Goal: Communication & Community: Answer question/provide support

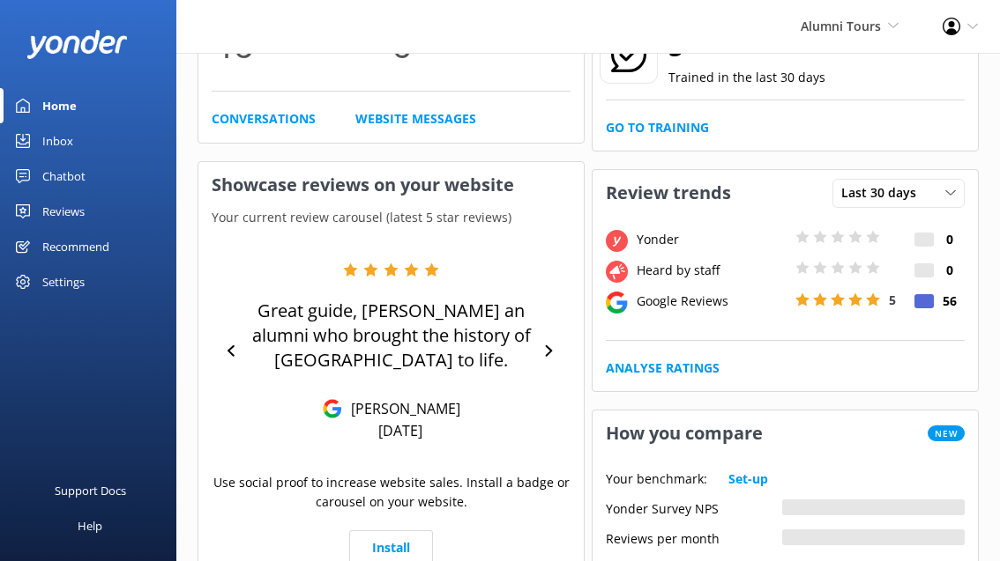
scroll to position [244, 0]
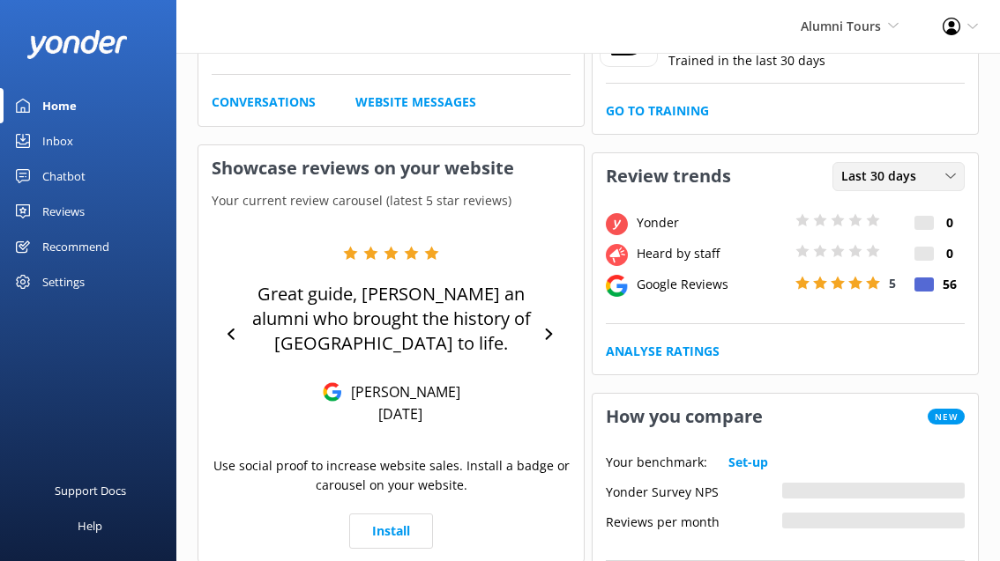
click at [872, 172] on span "Last 30 days" at bounding box center [884, 176] width 86 height 19
click at [681, 352] on link "Analyse Ratings" at bounding box center [663, 351] width 114 height 19
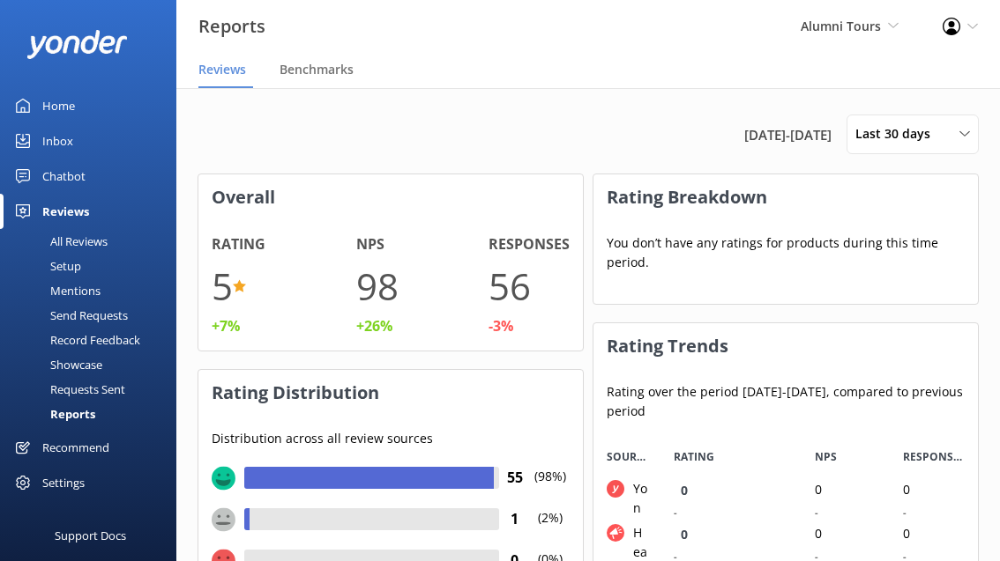
click at [70, 244] on div "All Reviews" at bounding box center [59, 241] width 97 height 25
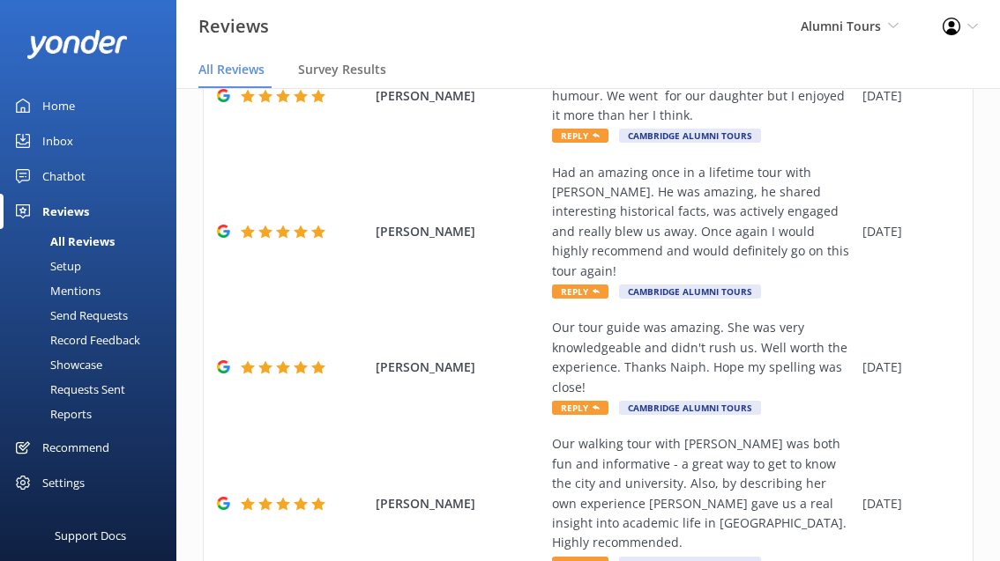
scroll to position [35, 0]
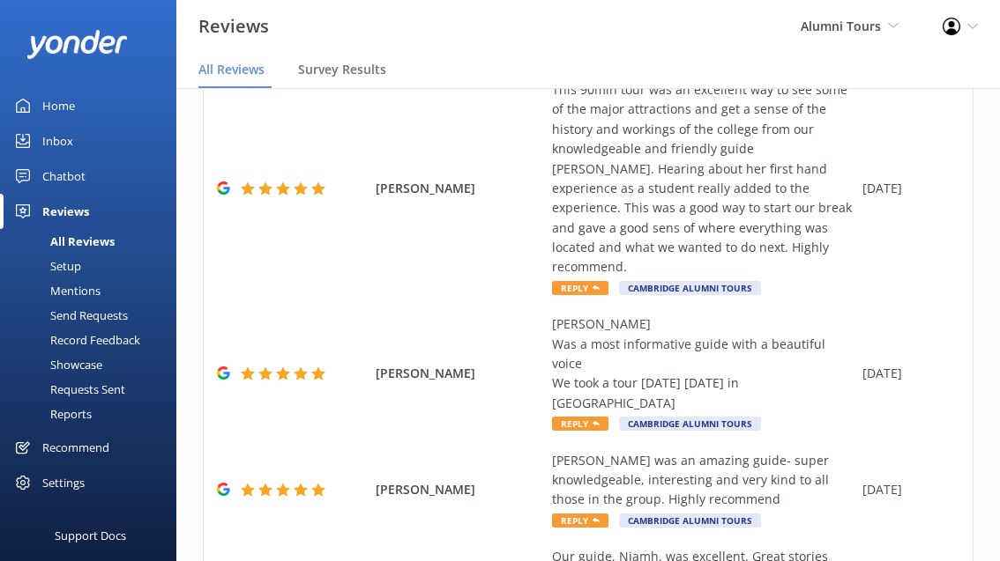
scroll to position [822, 0]
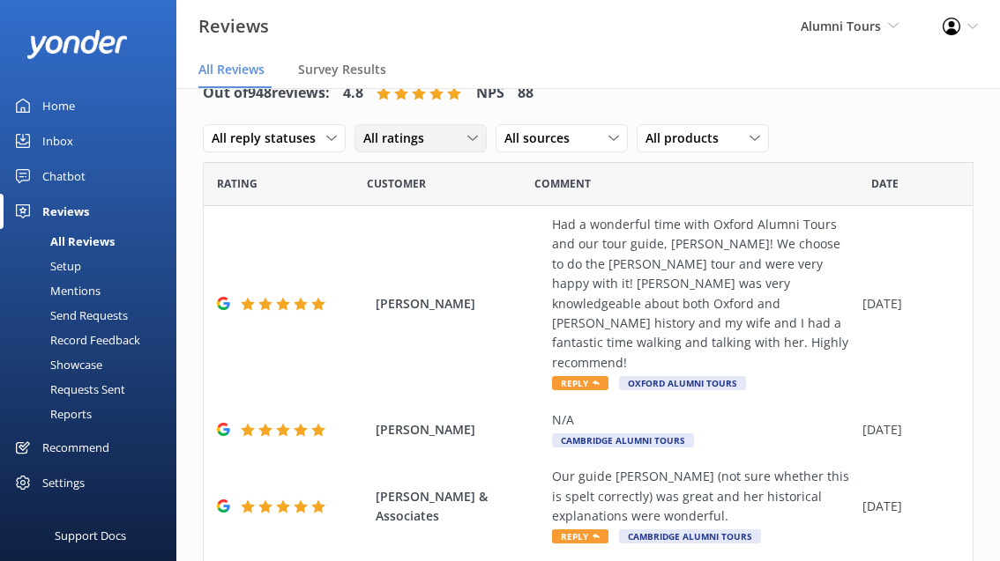
click at [430, 127] on div "All ratings All ratings Promoters Passives Detractors" at bounding box center [420, 138] width 132 height 28
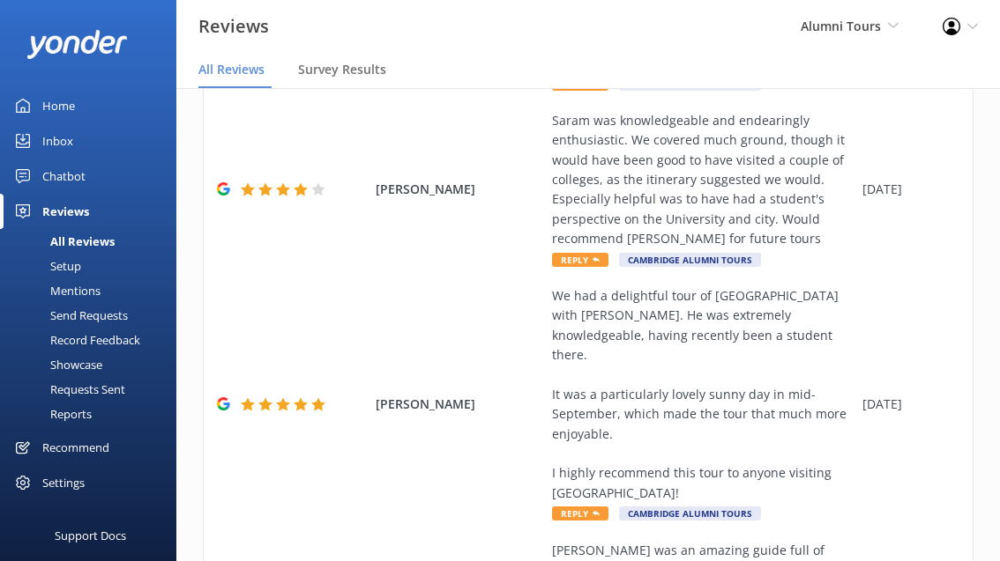
scroll to position [1612, 0]
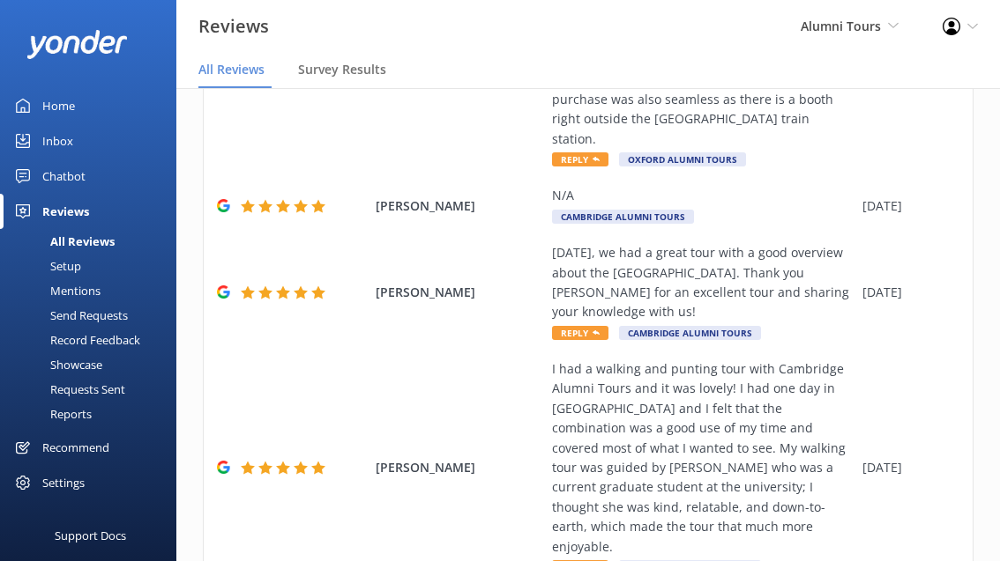
scroll to position [921, 0]
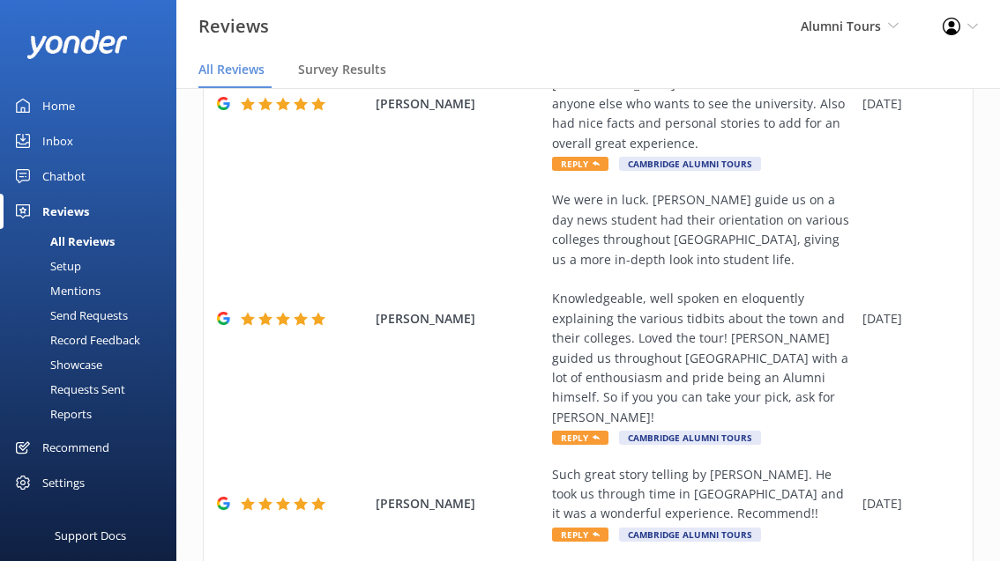
scroll to position [1039, 0]
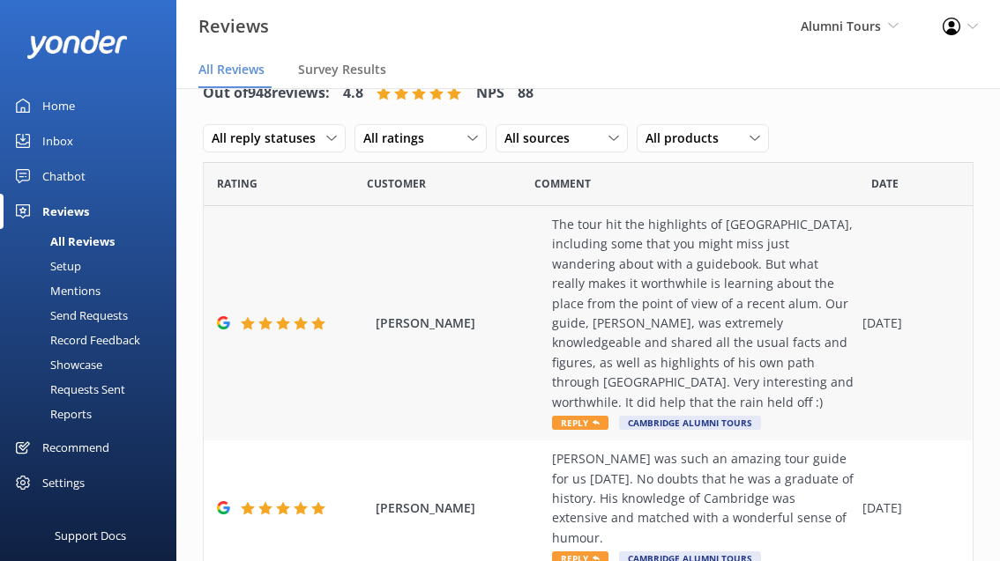
click at [592, 420] on icon at bounding box center [595, 423] width 7 height 7
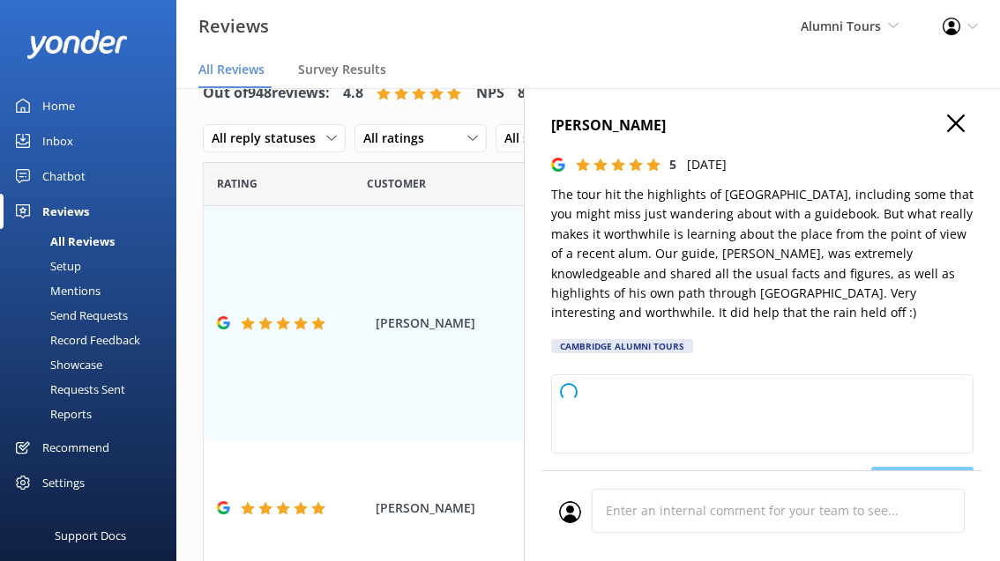
type textarea "Certainly! Here’s a response crafted in the Cambridge & Oxford Alumni Tours bra…"
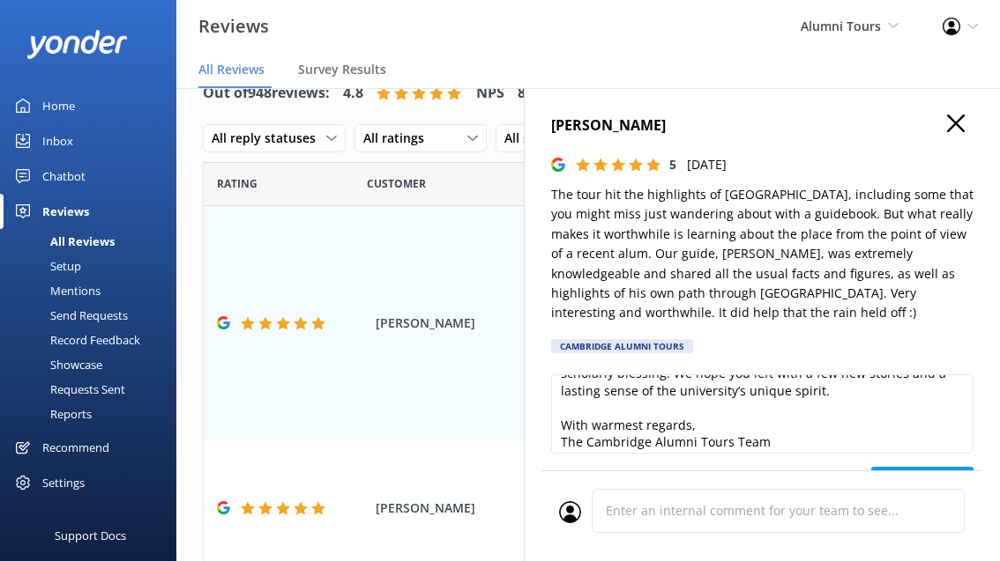
click at [955, 116] on icon "button" at bounding box center [956, 124] width 18 height 18
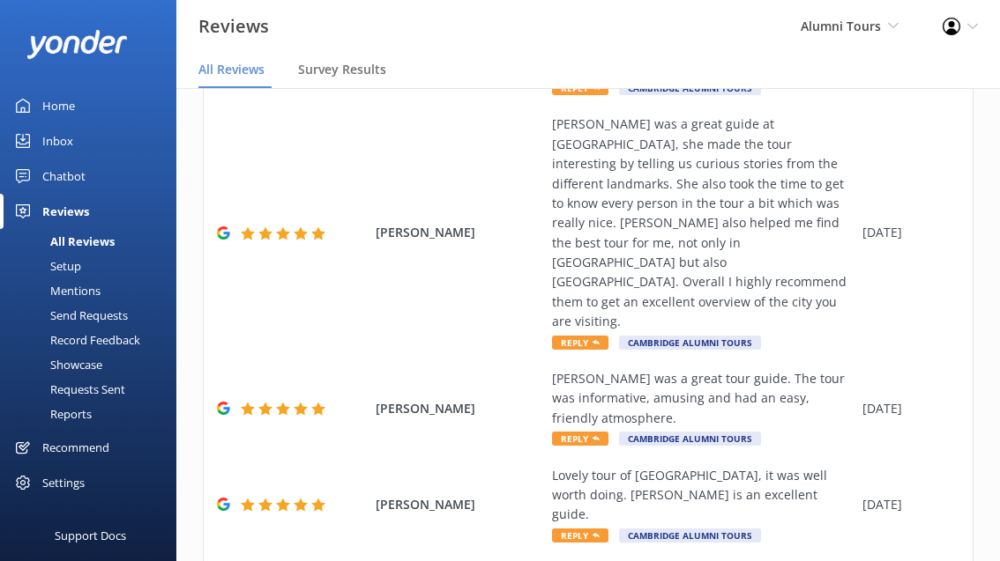
scroll to position [1020, 0]
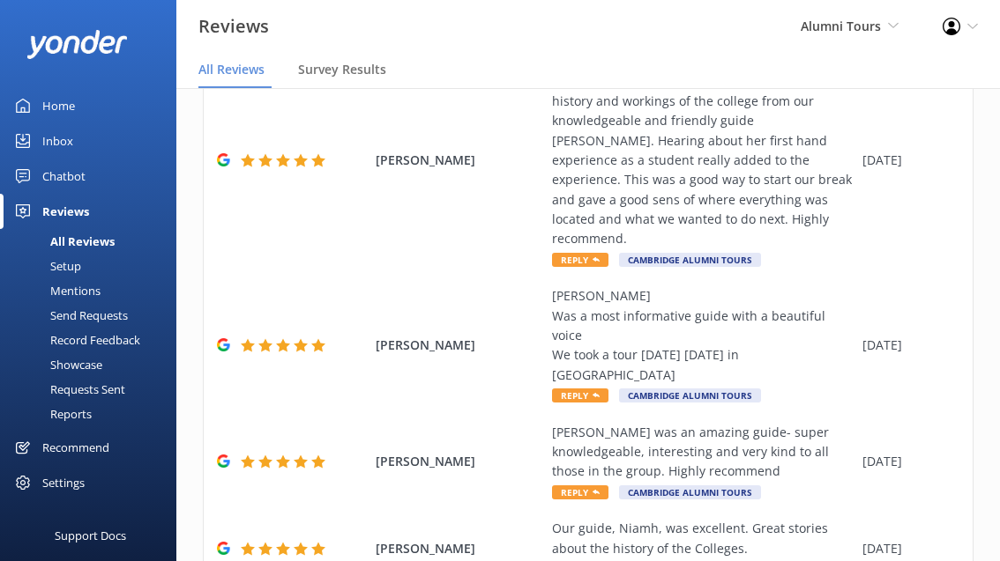
scroll to position [822, 0]
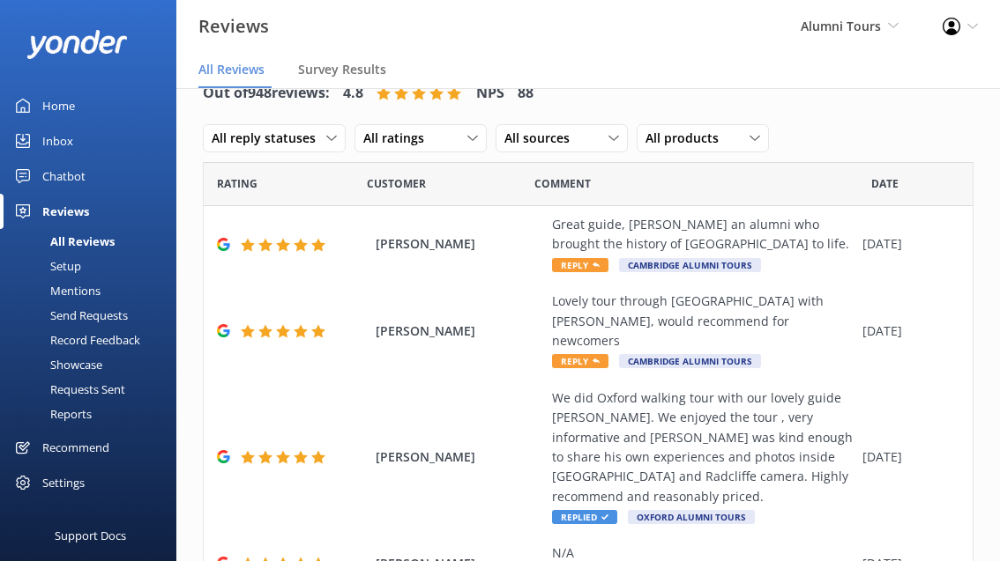
click at [62, 107] on div "Home" at bounding box center [58, 105] width 33 height 35
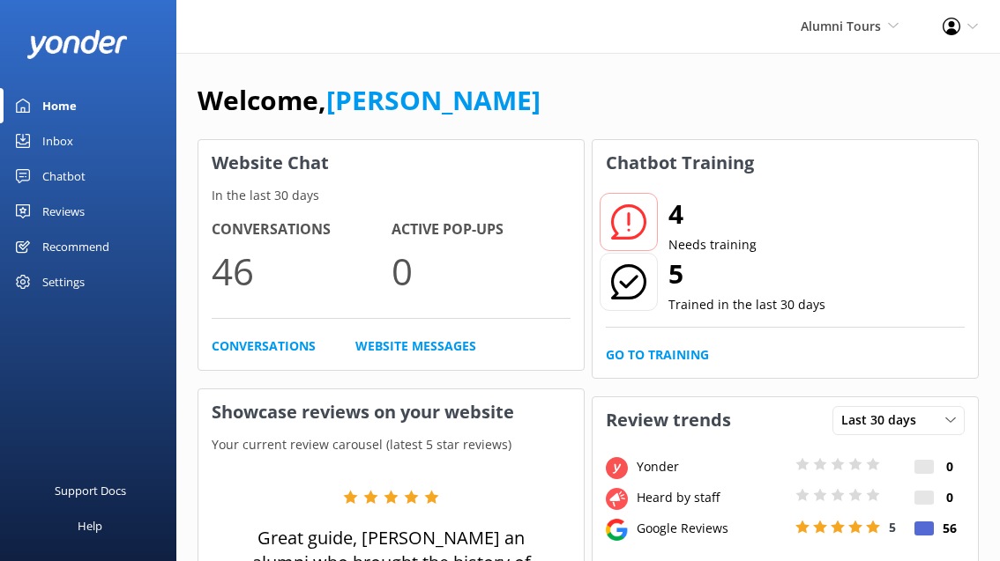
click at [84, 209] on div "Reviews" at bounding box center [63, 211] width 42 height 35
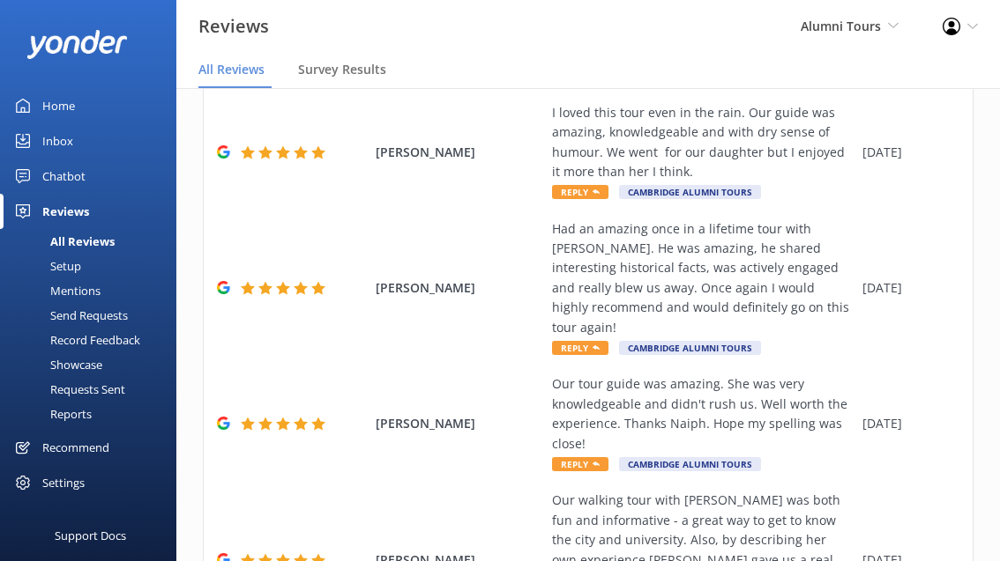
scroll to position [580, 0]
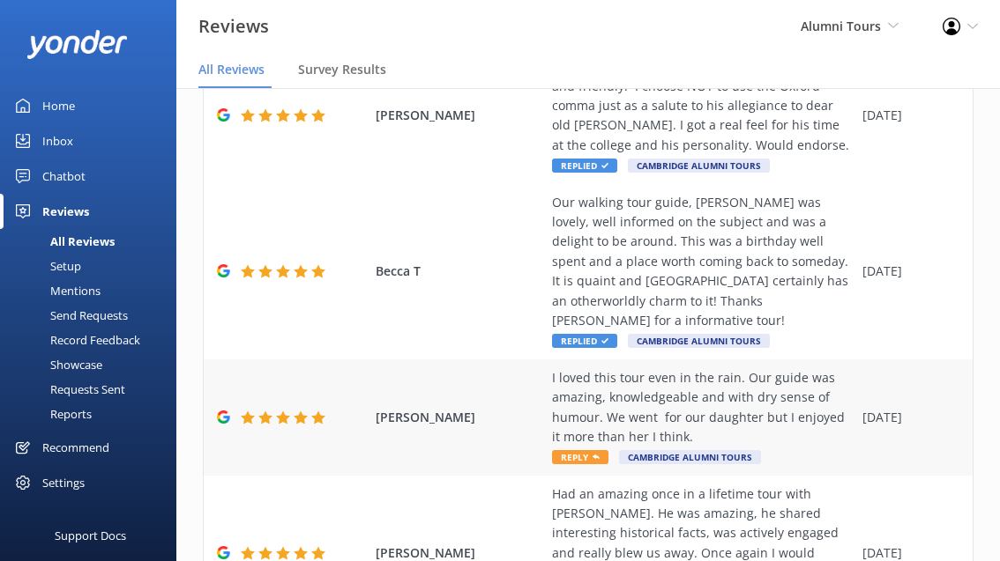
click at [577, 450] on span "Reply" at bounding box center [580, 457] width 56 height 14
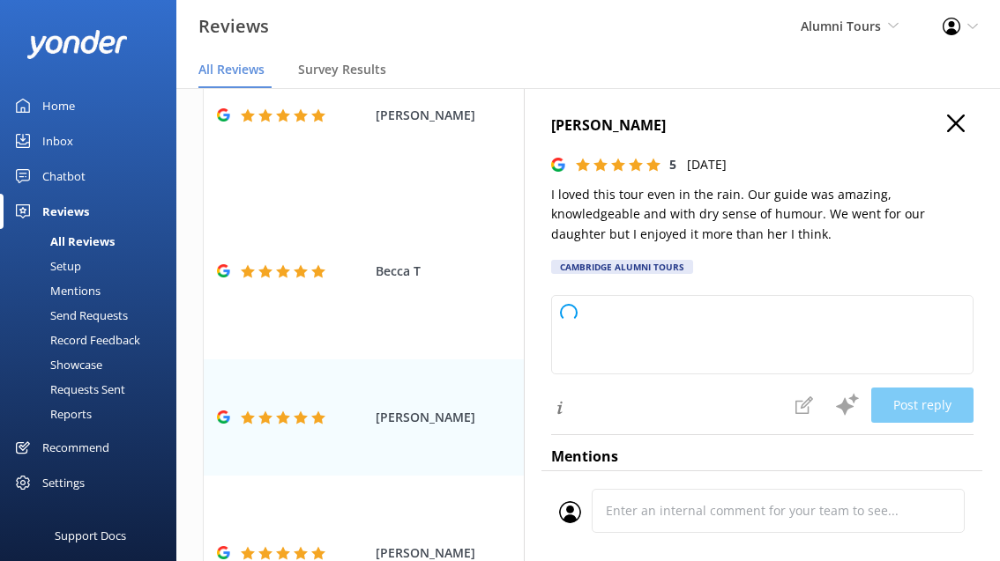
type textarea "Certainly! Here’s a response crafted in your brand voice, ready for public repl…"
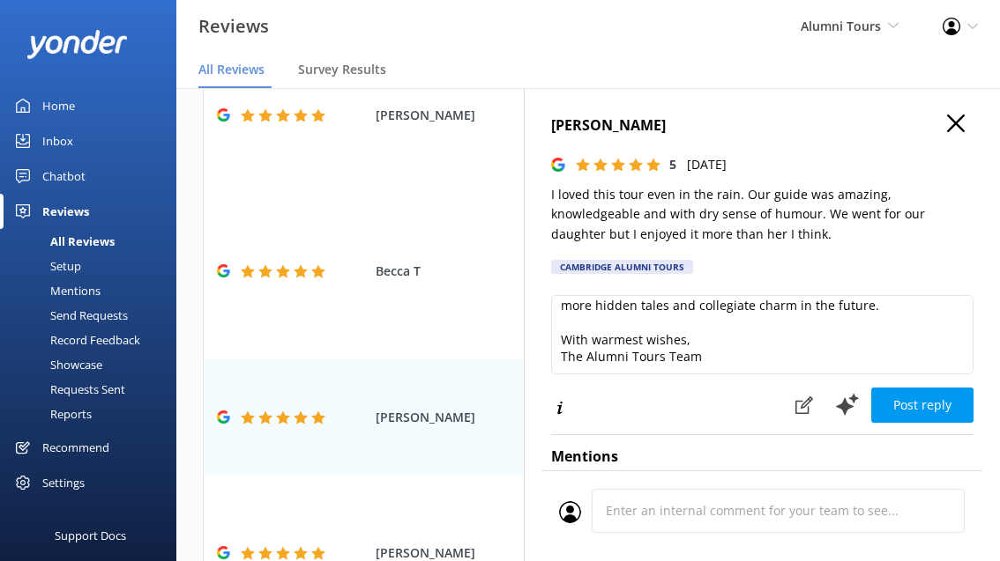
scroll to position [199, 0]
click at [805, 402] on icon at bounding box center [804, 406] width 18 height 18
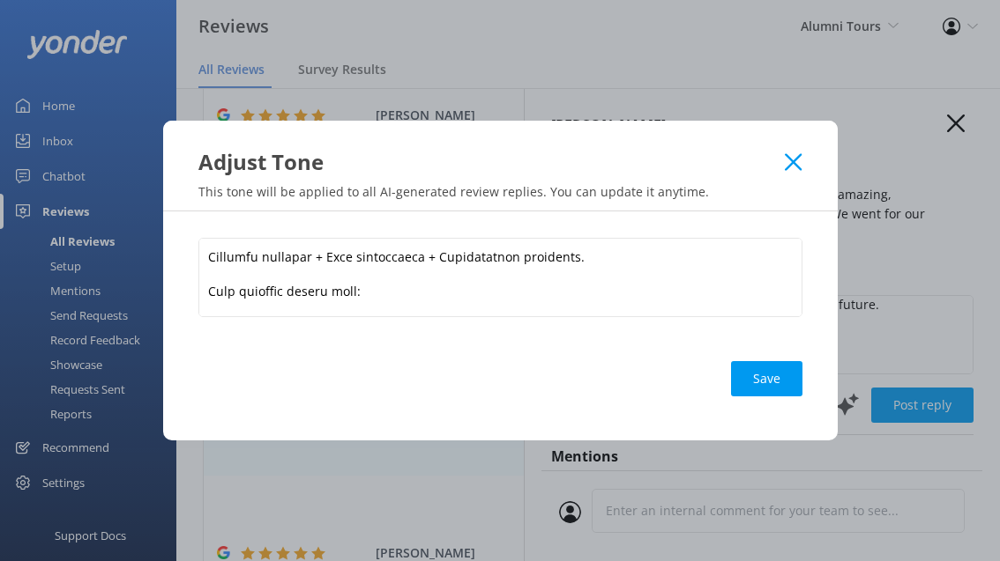
scroll to position [1218, 0]
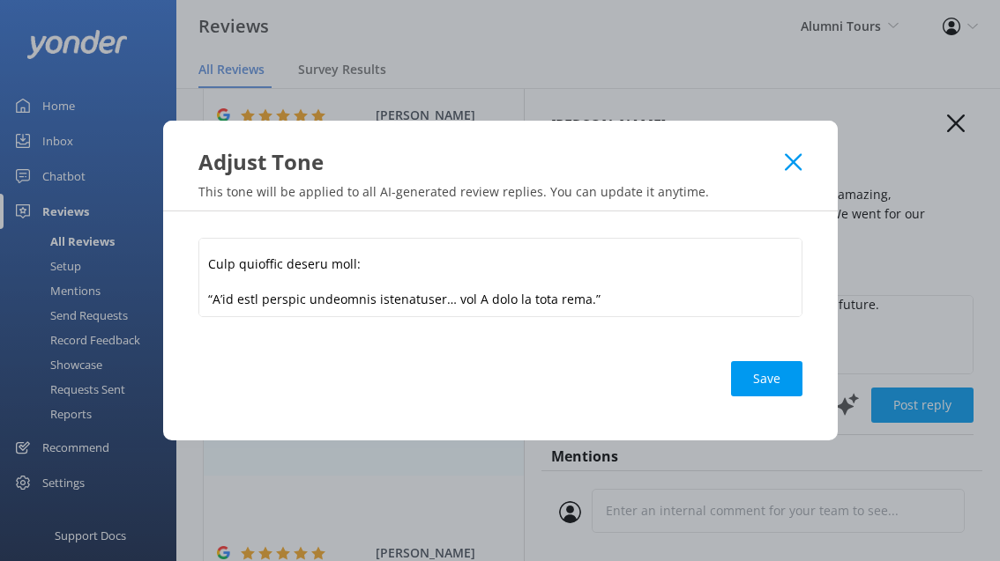
click at [785, 159] on icon at bounding box center [792, 162] width 17 height 18
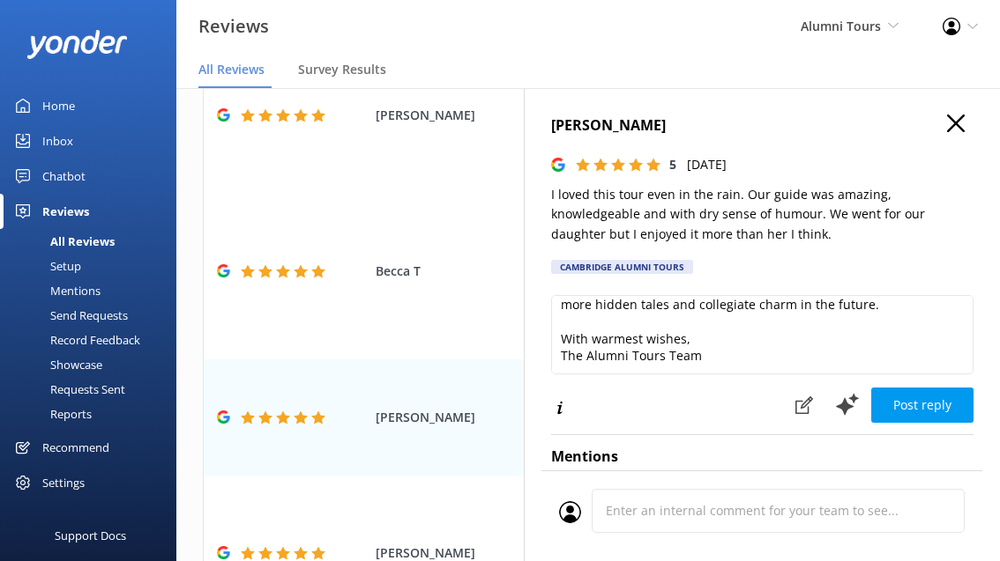
click at [952, 122] on use "button" at bounding box center [956, 124] width 18 height 18
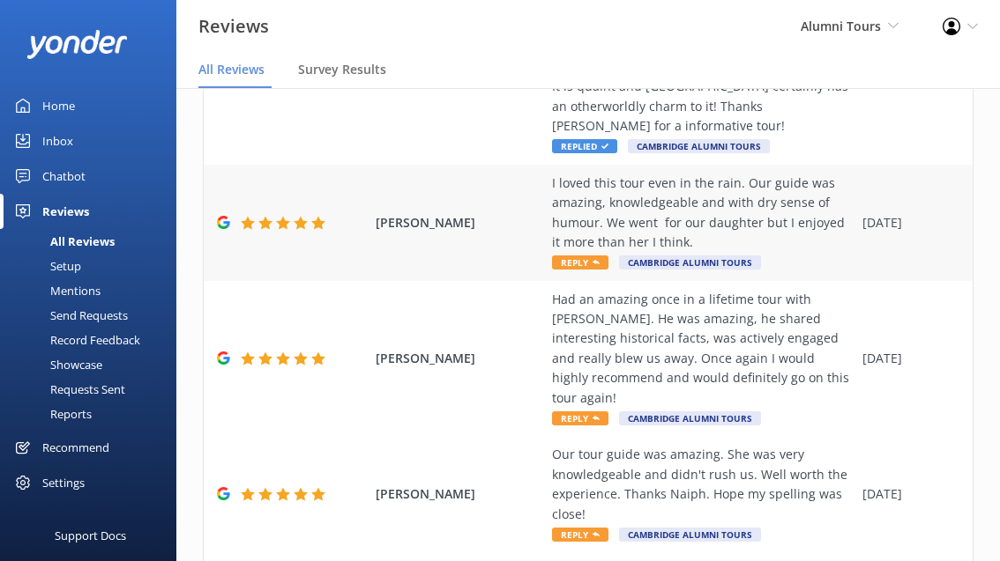
scroll to position [833, 0]
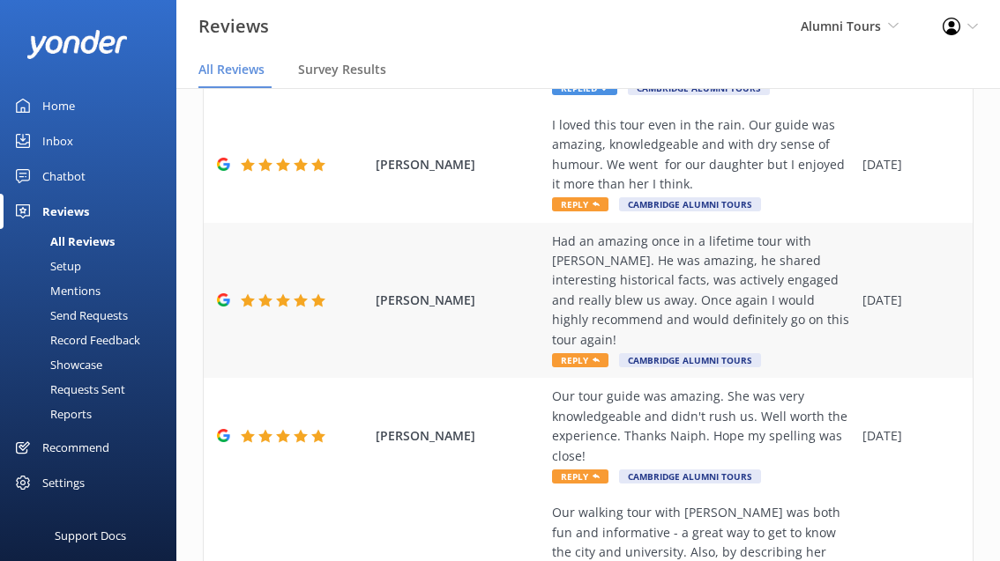
click at [575, 353] on span "Reply" at bounding box center [580, 360] width 56 height 14
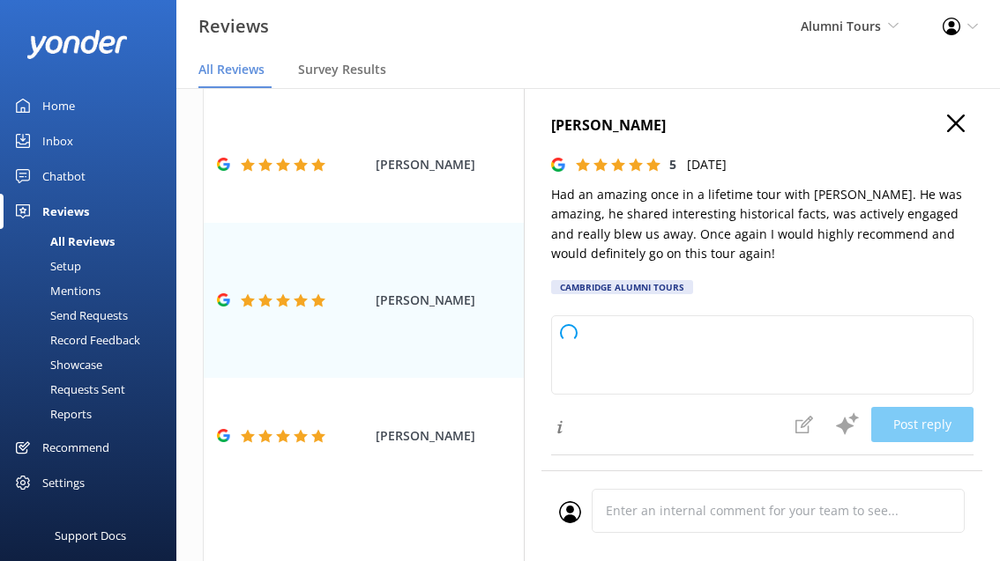
type textarea "Certainly! Here’s a response in the Cambridge & Oxford Alumni Tours brand voice…"
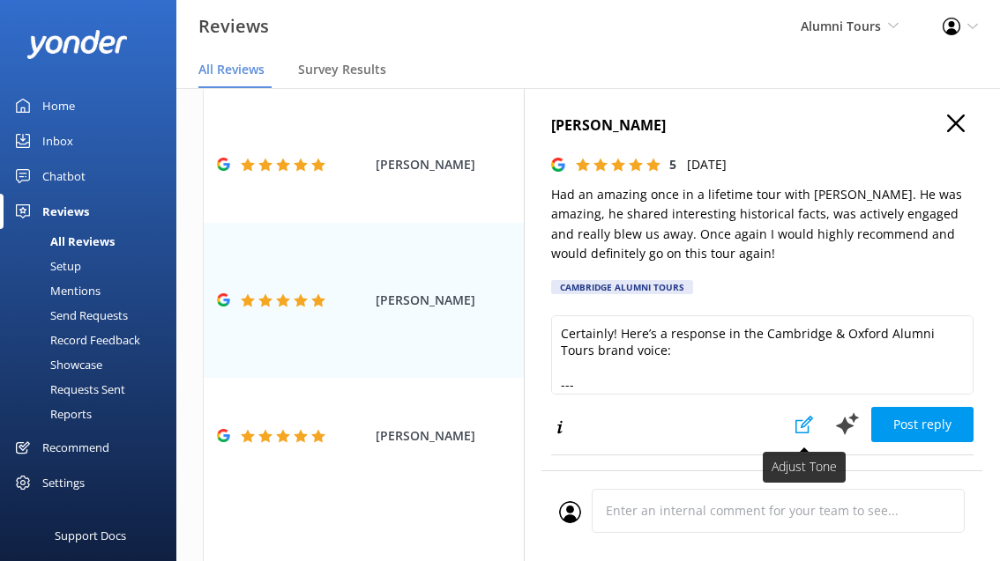
click at [797, 427] on use at bounding box center [804, 425] width 18 height 18
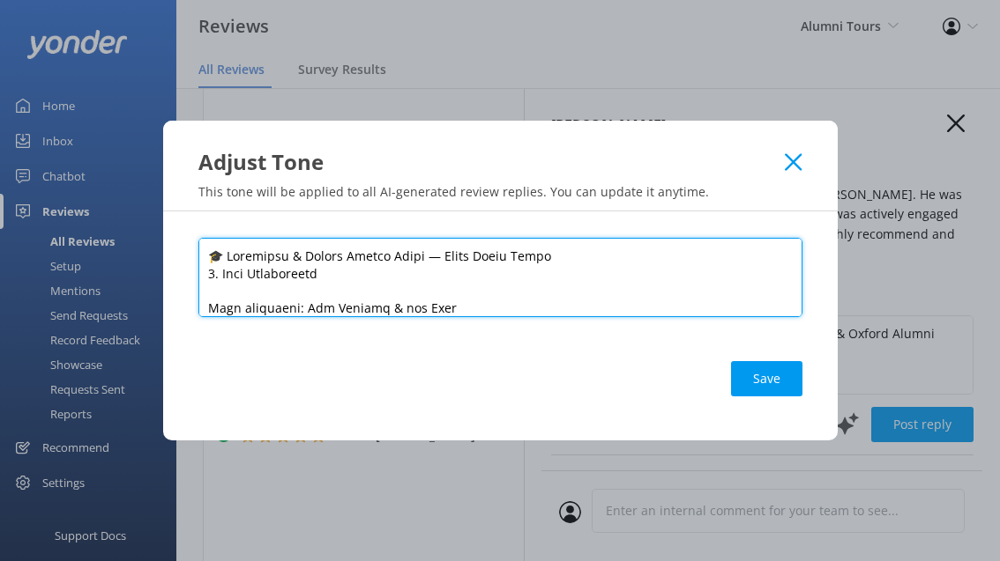
scroll to position [1218, 0]
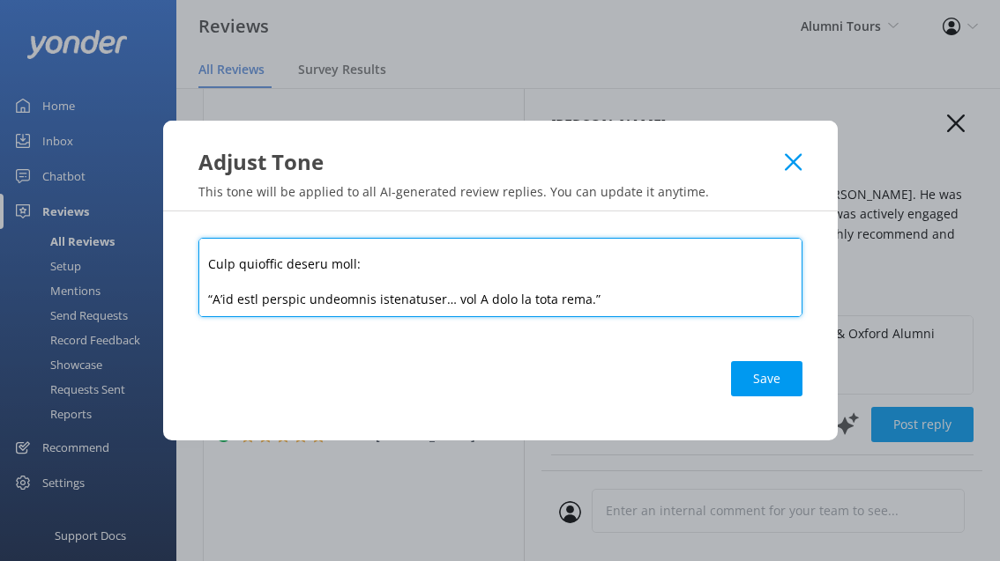
drag, startPoint x: 210, startPoint y: 254, endPoint x: 249, endPoint y: 501, distance: 249.8
click at [249, 501] on div "Adjust Tone This tone will be applied to all AI-generated review replies. You c…" at bounding box center [500, 280] width 1000 height 561
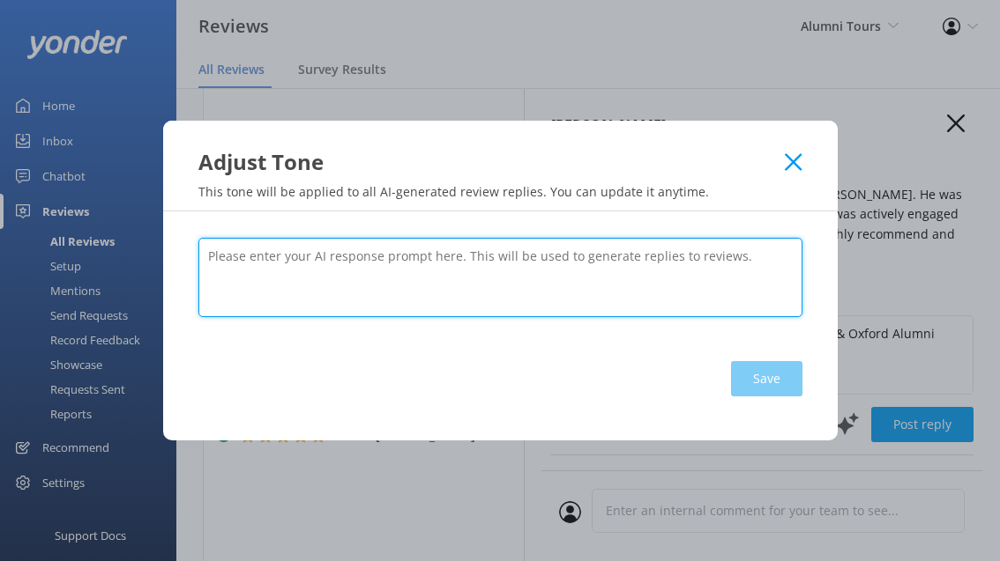
scroll to position [0, 0]
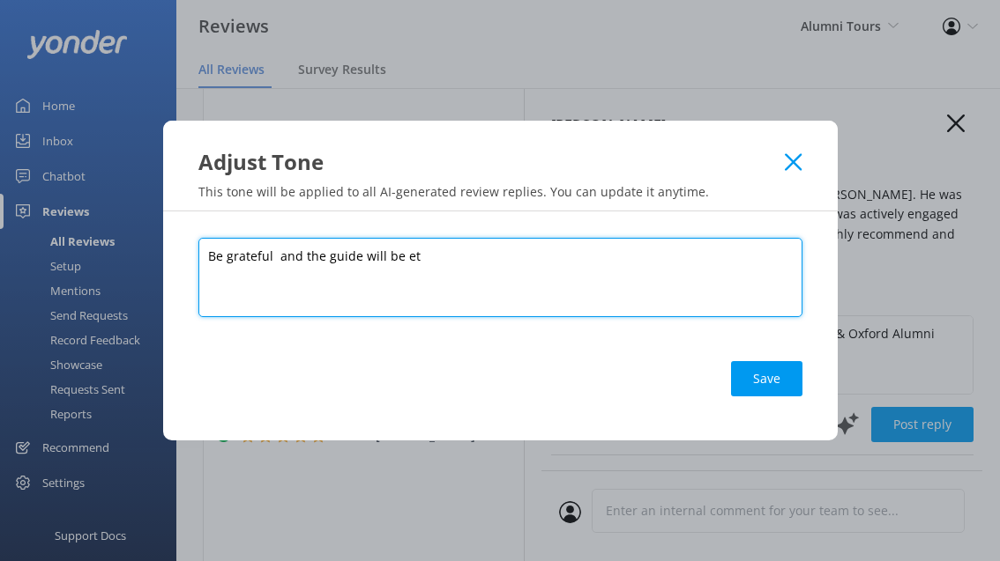
type textarea "Be grateful and the guide will be eth"
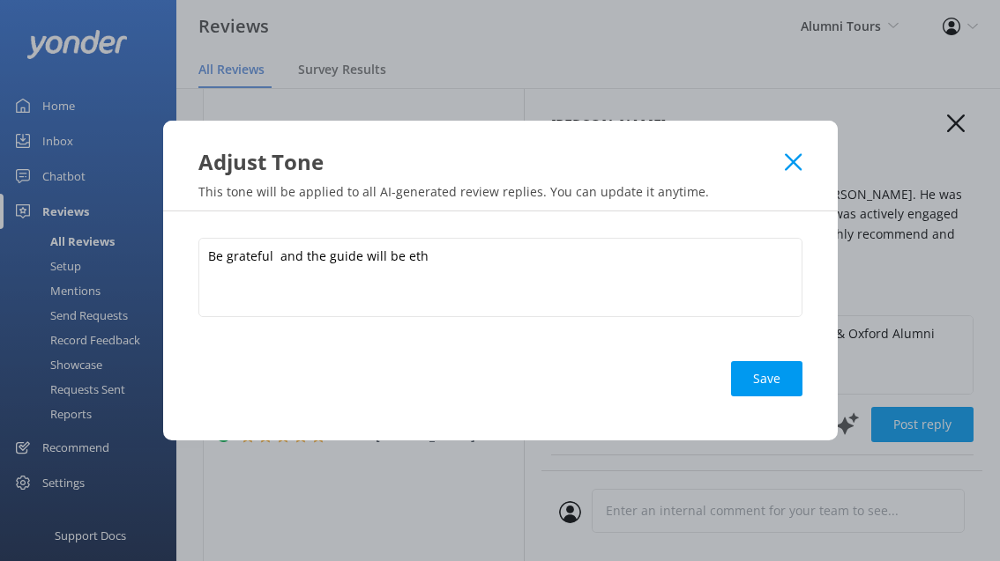
click at [798, 163] on icon at bounding box center [792, 162] width 17 height 18
